Goal: Check status: Check status

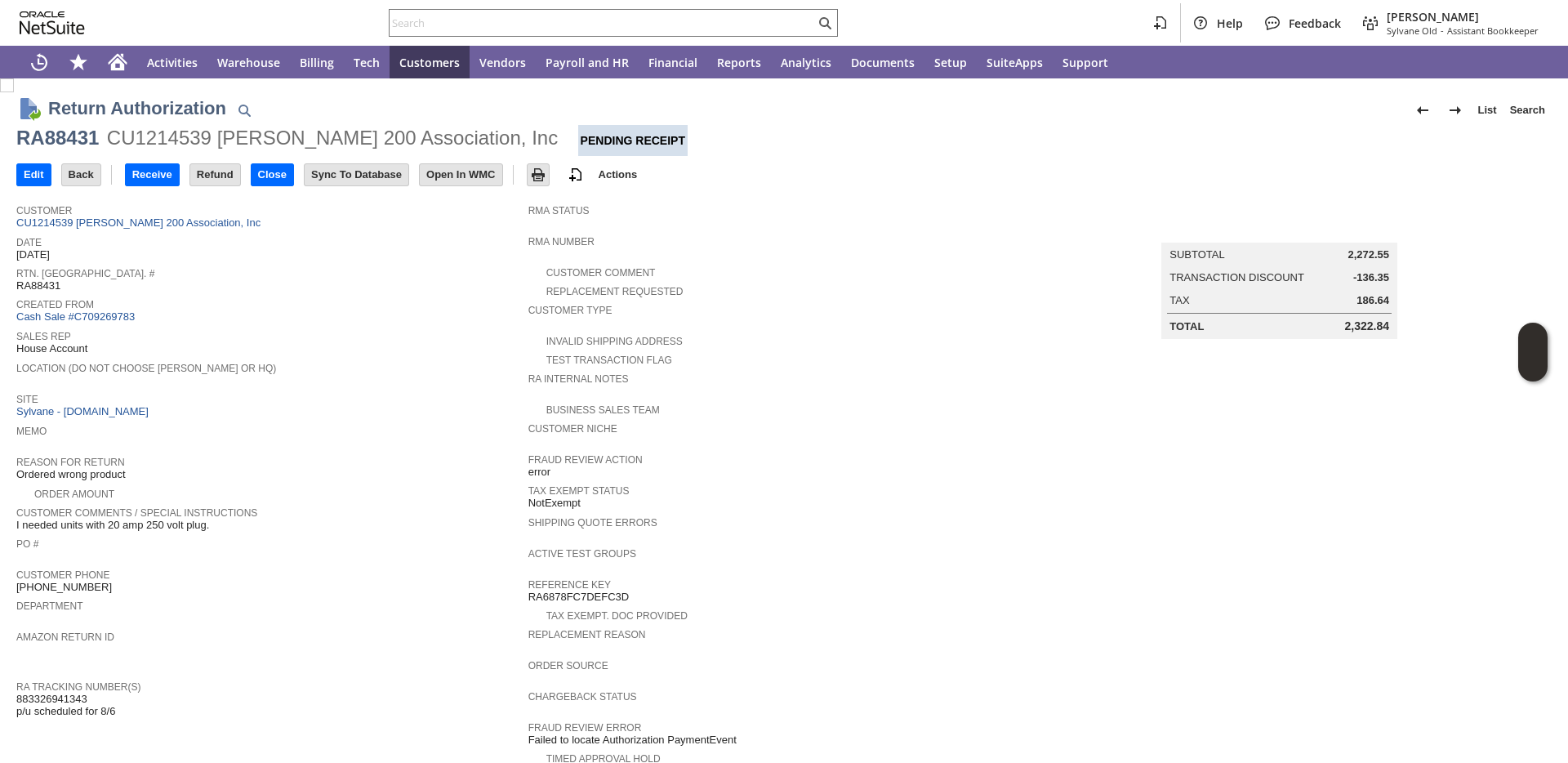
scroll to position [452, 0]
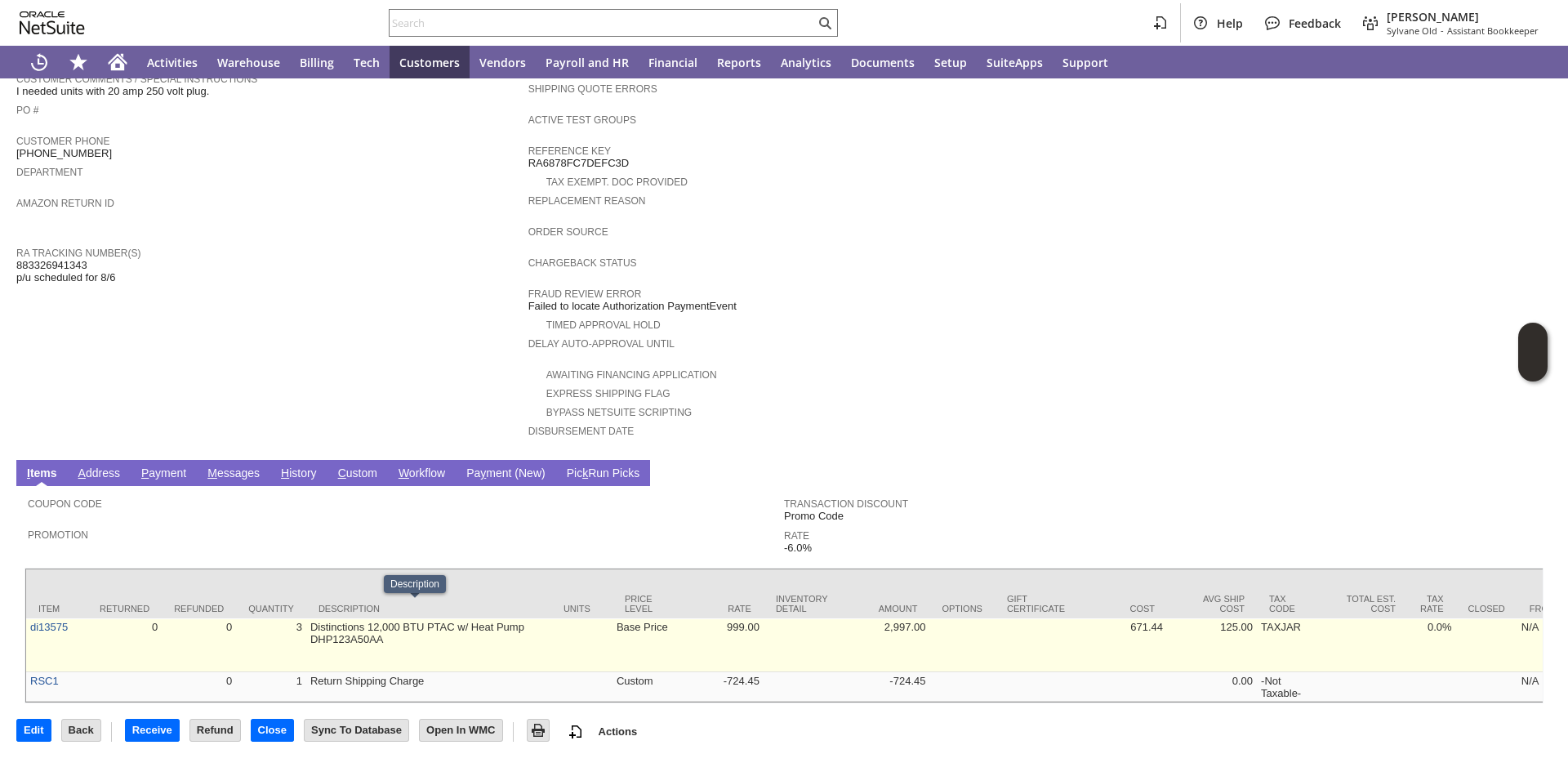
click at [364, 624] on td "Distinctions 12,000 BTU PTAC w/ Heat Pump DHP123A50AA" at bounding box center [429, 645] width 245 height 54
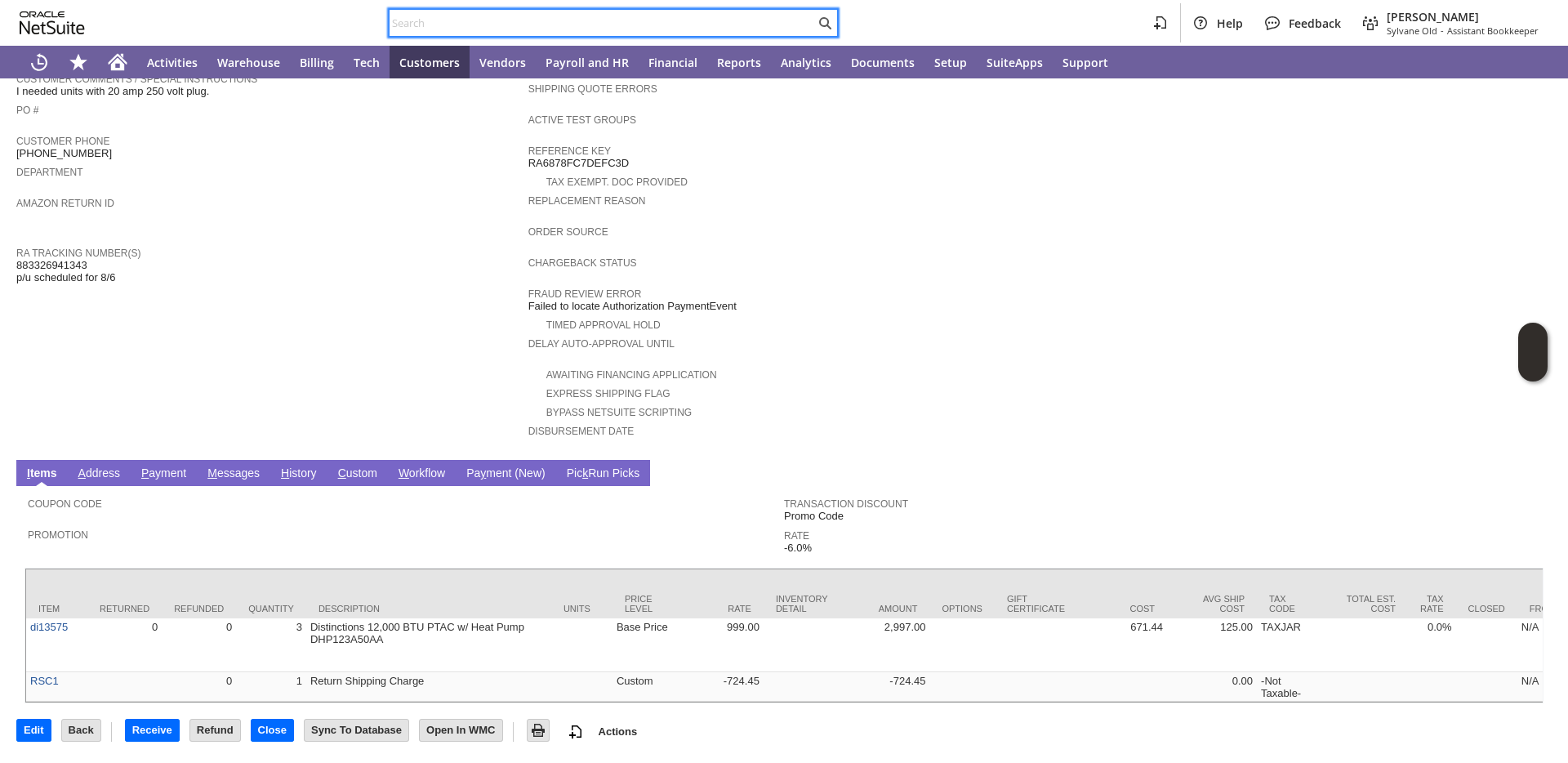
click at [500, 20] on input "text" at bounding box center [602, 22] width 426 height 20
type input "v"
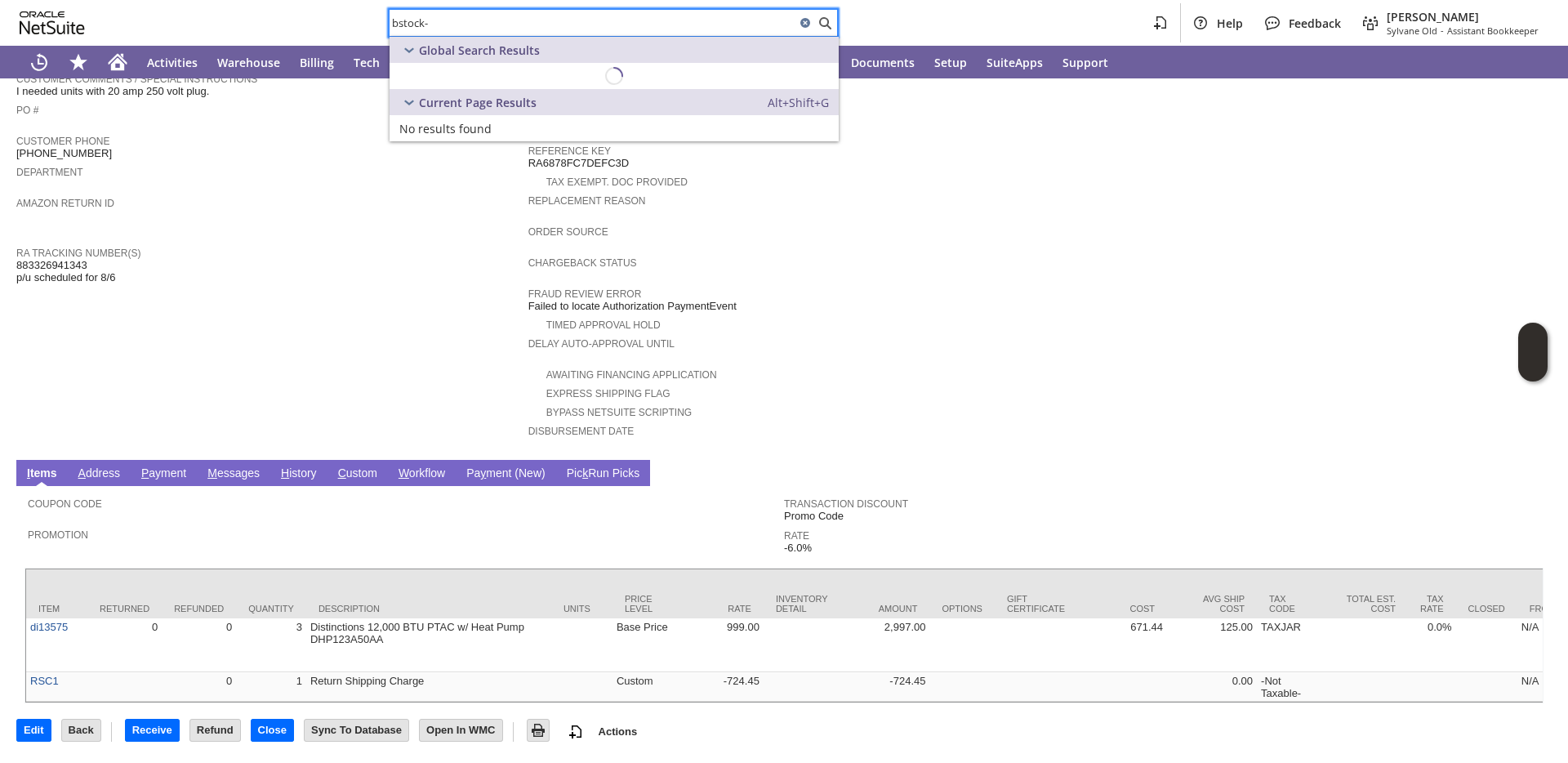
paste input "di13575"
type input "bstock-di13575"
click at [456, 22] on input "bstock-di13575" at bounding box center [593, 22] width 406 height 20
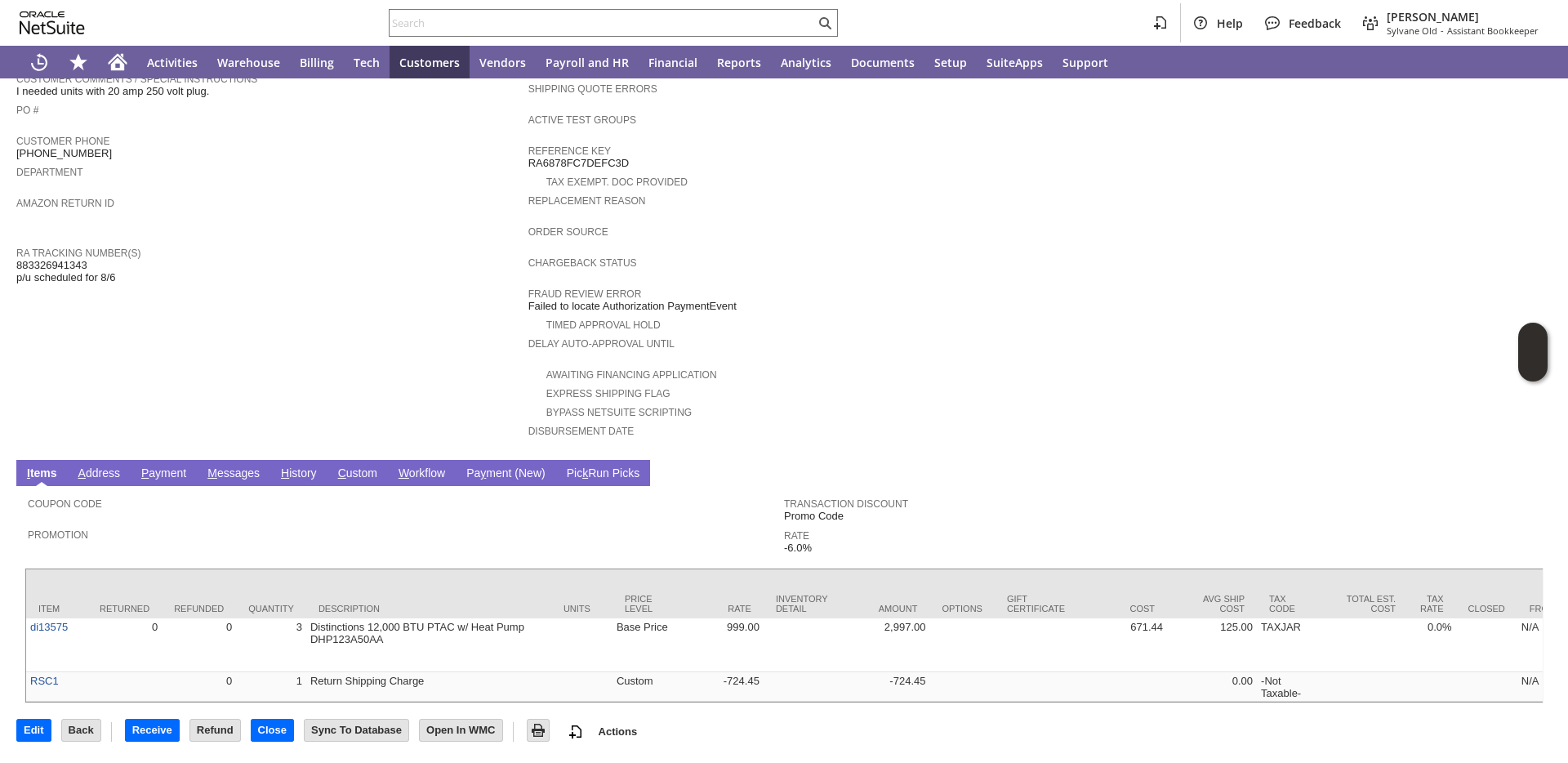
click at [438, 263] on td "RA Tracking Number(s) 883326941343 p/u scheduled for 8/6" at bounding box center [272, 264] width 512 height 43
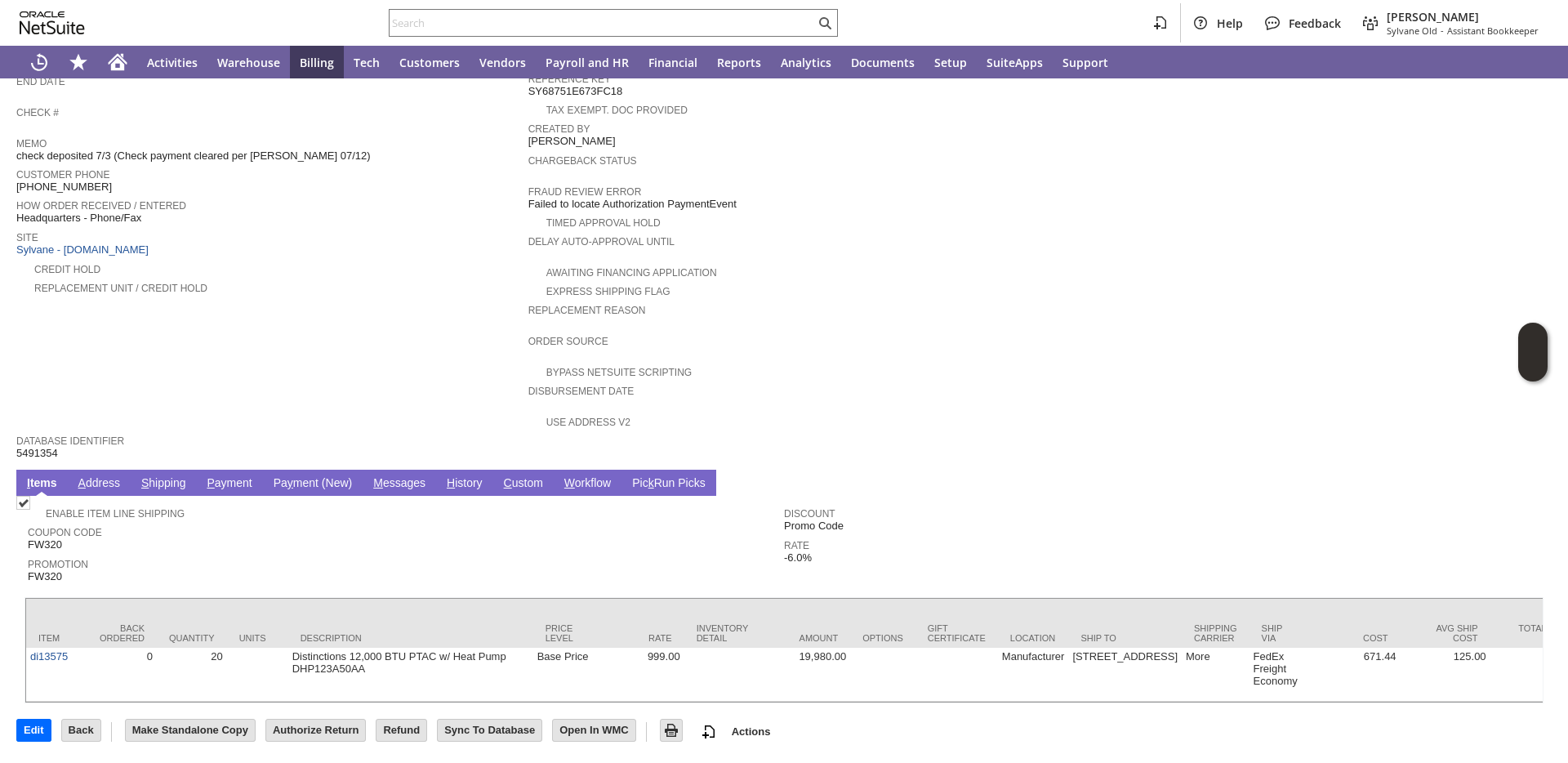
scroll to position [474, 0]
